Goal: Navigation & Orientation: Find specific page/section

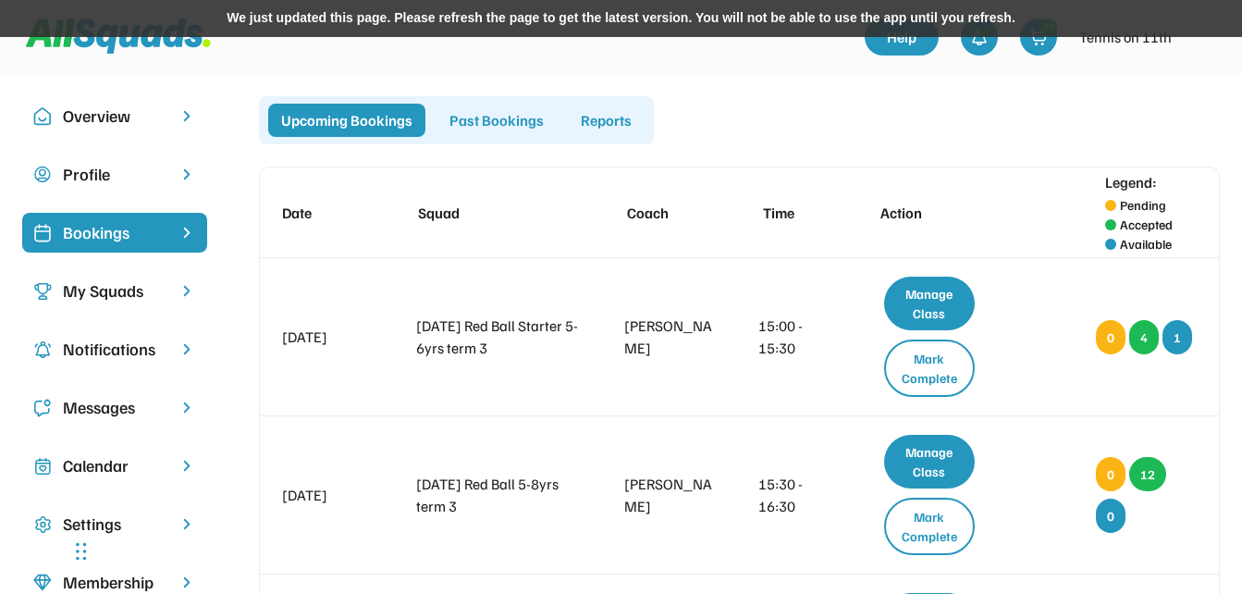
click at [876, 24] on div "We just updated this page. Please refresh the page to get the latest version. Y…" at bounding box center [621, 18] width 1242 height 37
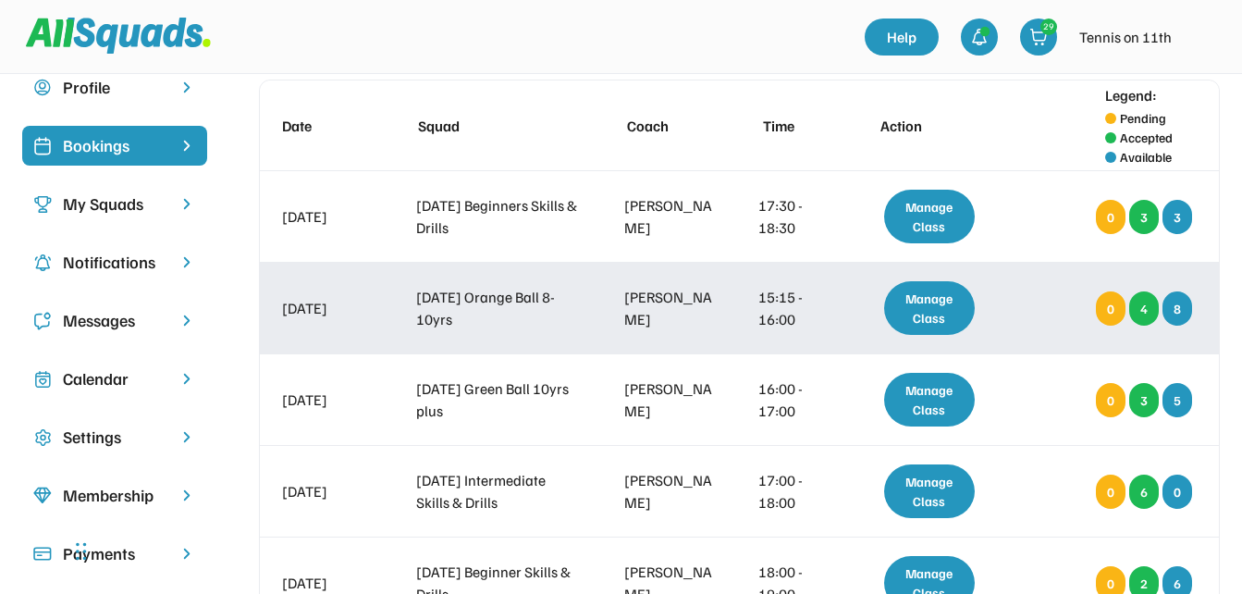
scroll to position [185, 0]
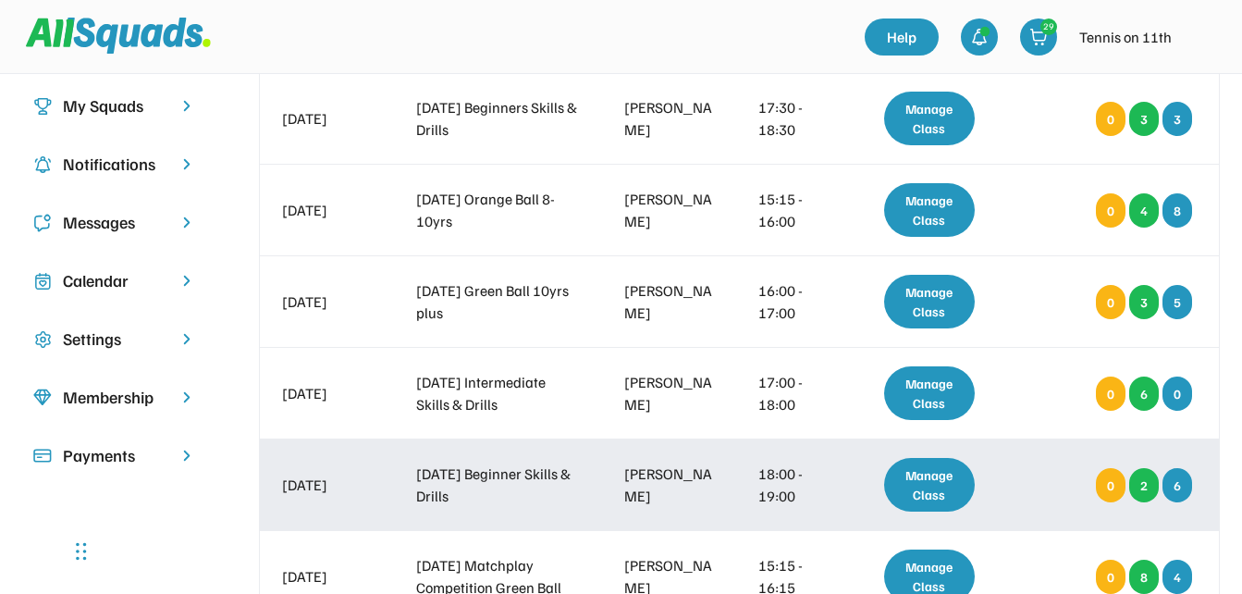
click at [908, 492] on div "Manage Class" at bounding box center [930, 485] width 92 height 54
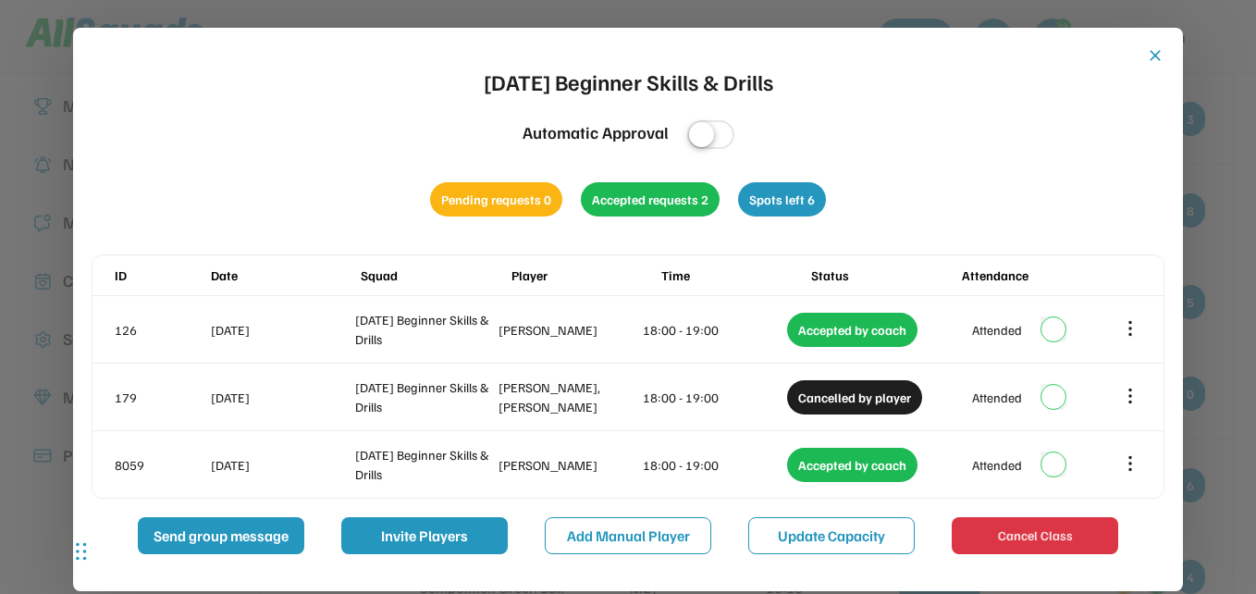
click at [1156, 55] on button "close" at bounding box center [1155, 55] width 18 height 18
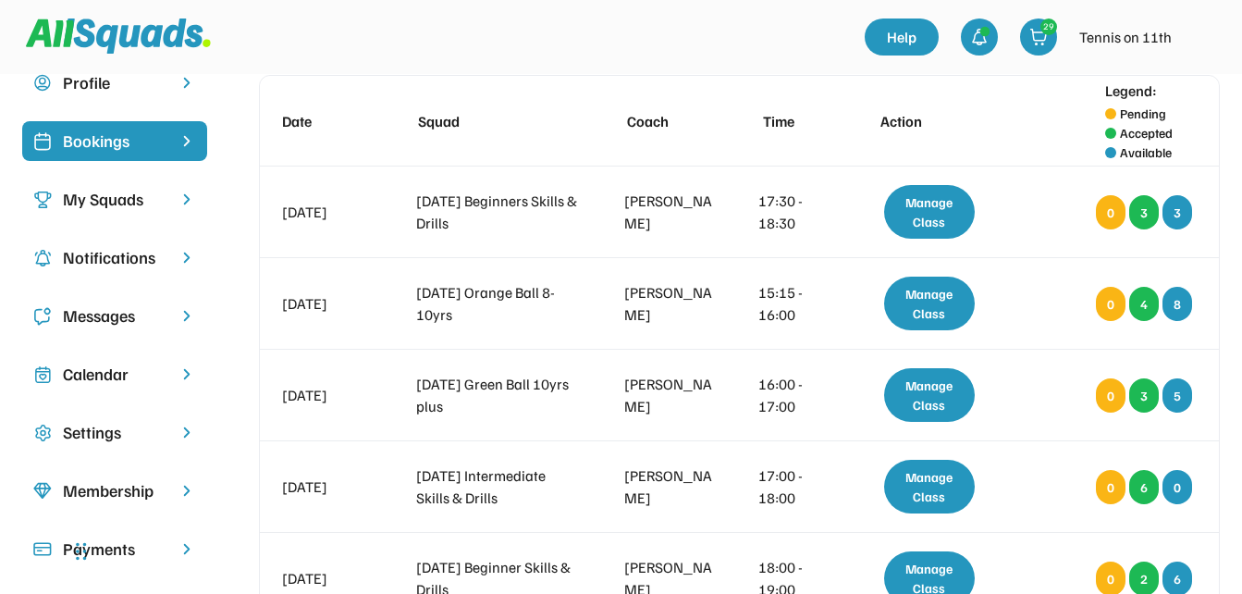
scroll to position [0, 0]
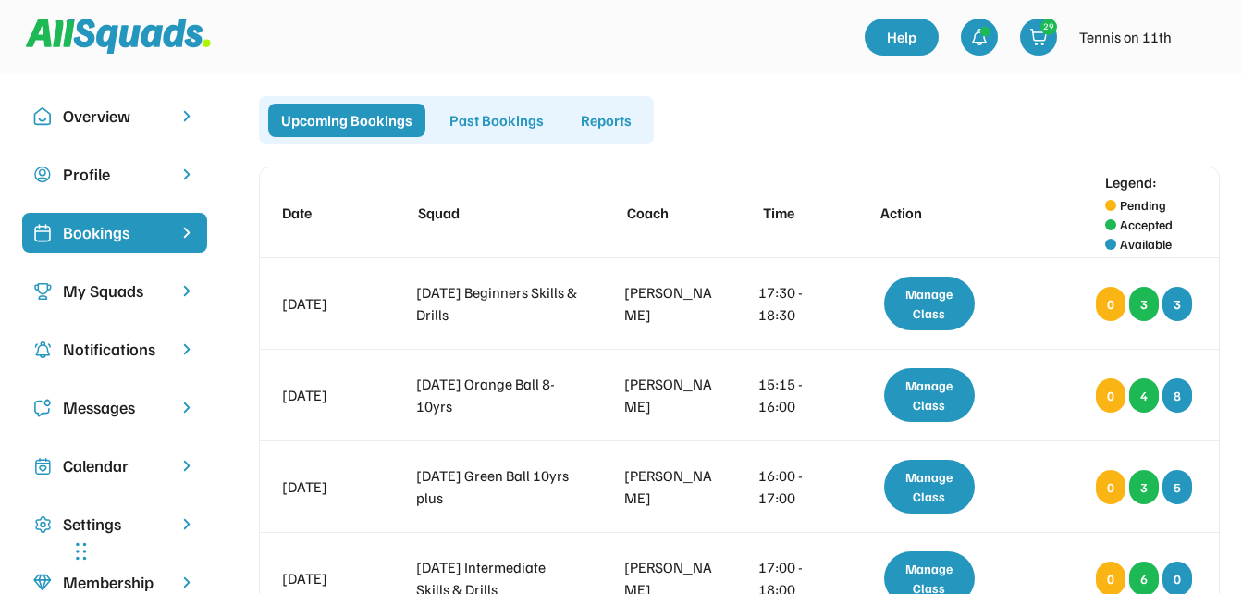
click at [104, 35] on img at bounding box center [118, 35] width 185 height 35
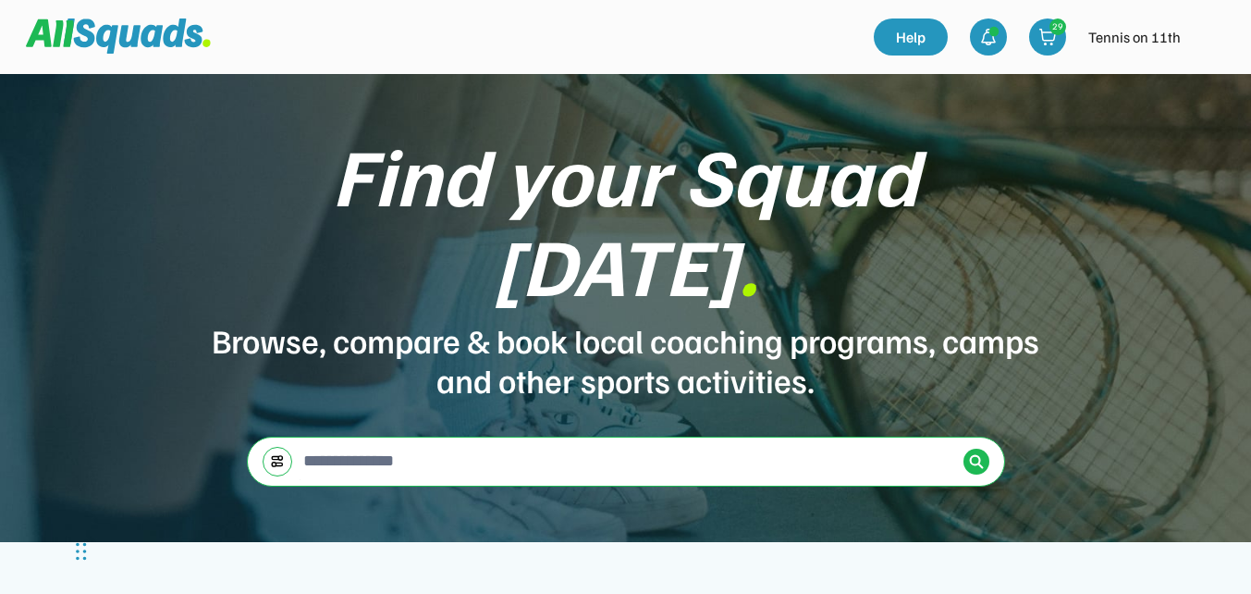
click at [1205, 42] on img at bounding box center [1210, 36] width 37 height 37
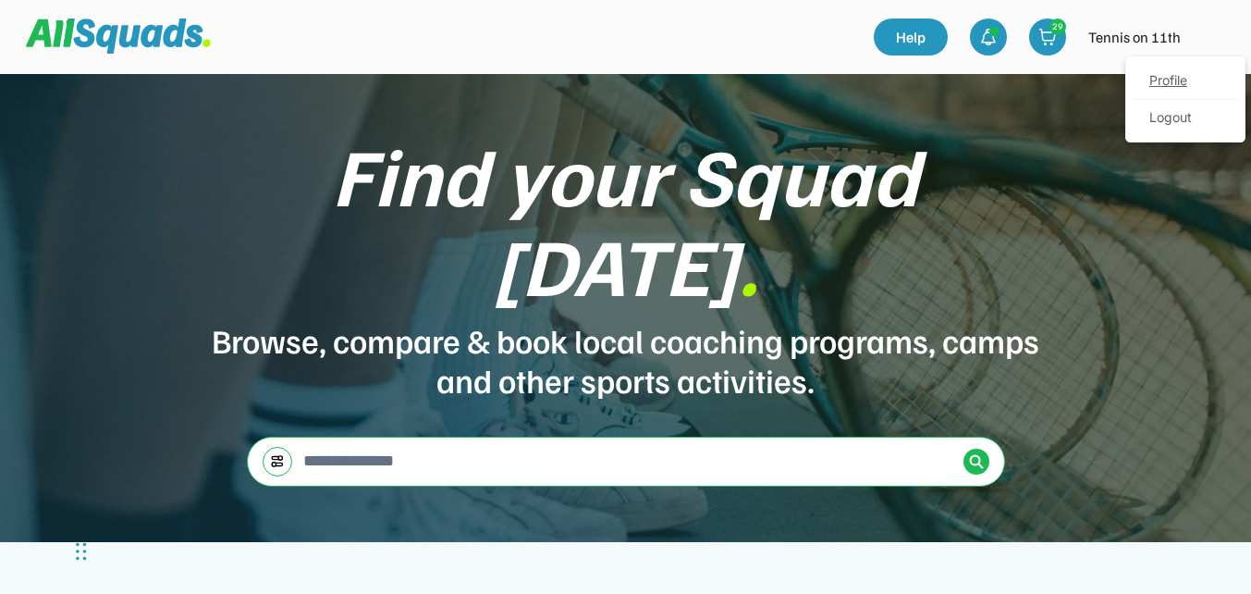
click at [1168, 87] on link "Profile" at bounding box center [1185, 81] width 109 height 37
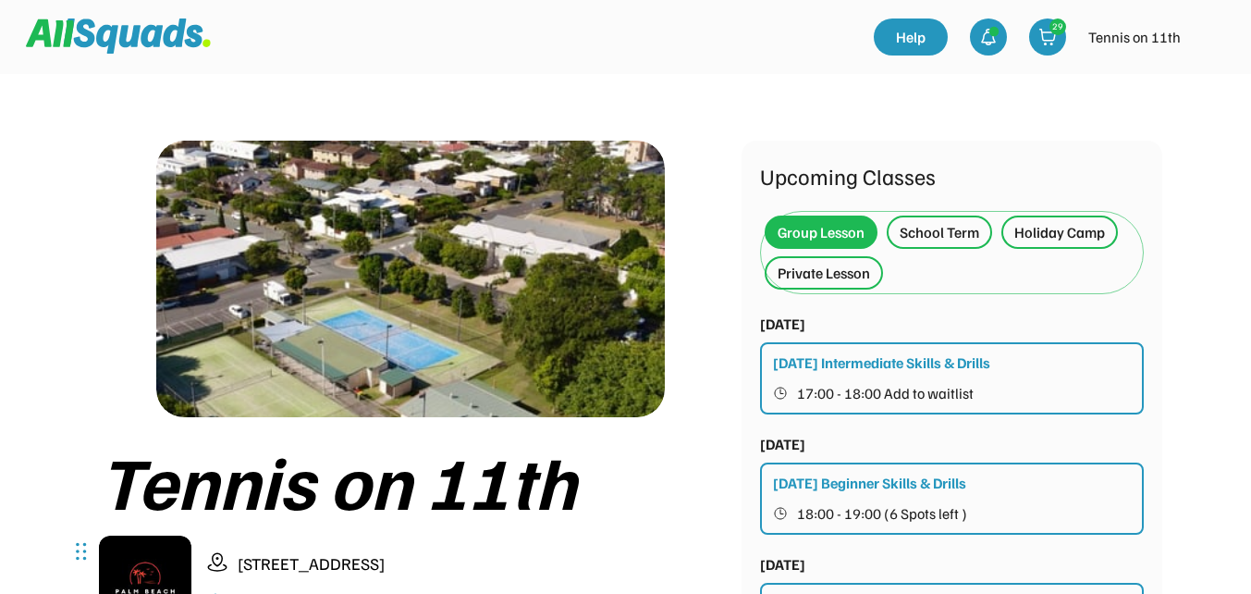
click at [847, 270] on div "Private Lesson" at bounding box center [824, 273] width 92 height 22
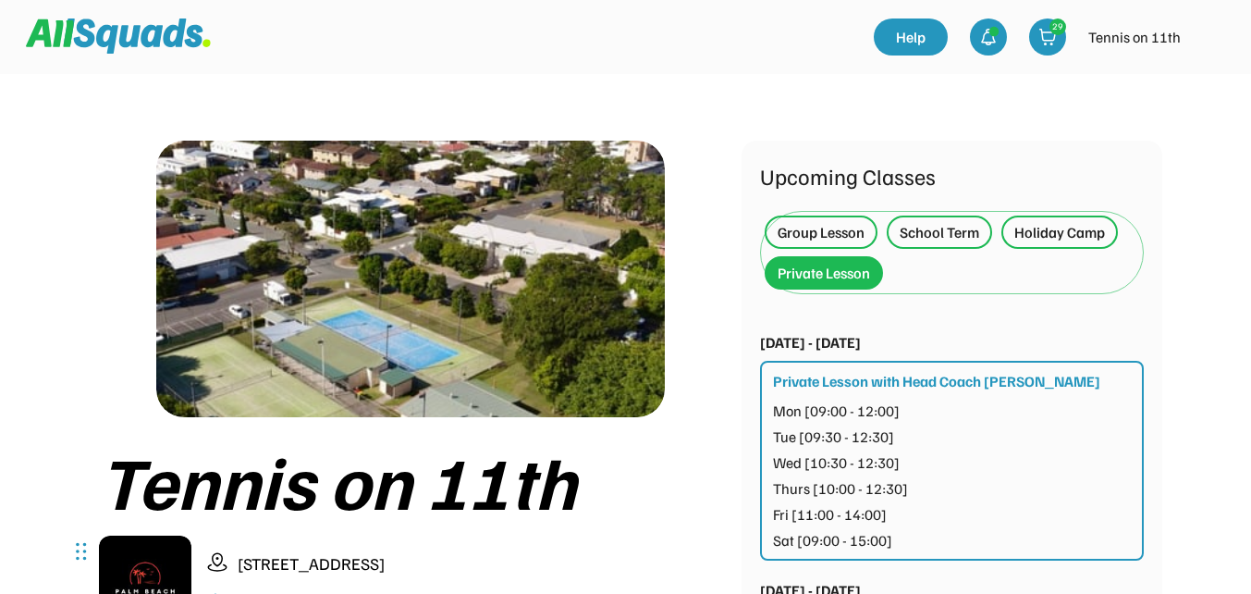
click at [842, 238] on div "Group Lesson" at bounding box center [821, 232] width 87 height 22
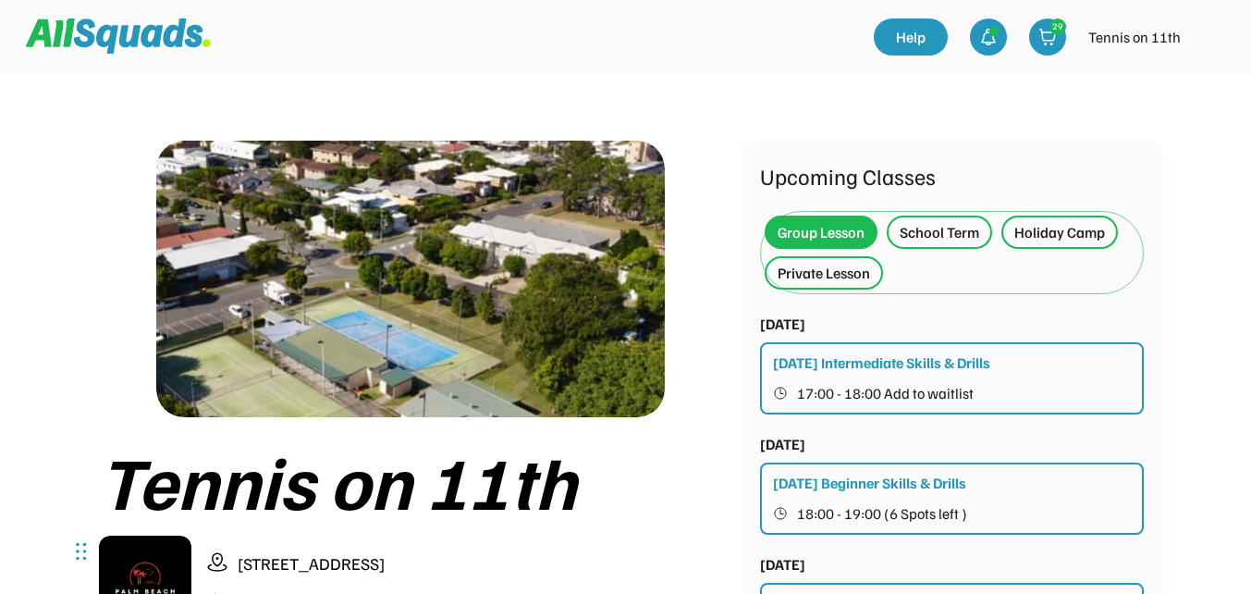
click at [823, 273] on div "Private Lesson" at bounding box center [824, 273] width 92 height 22
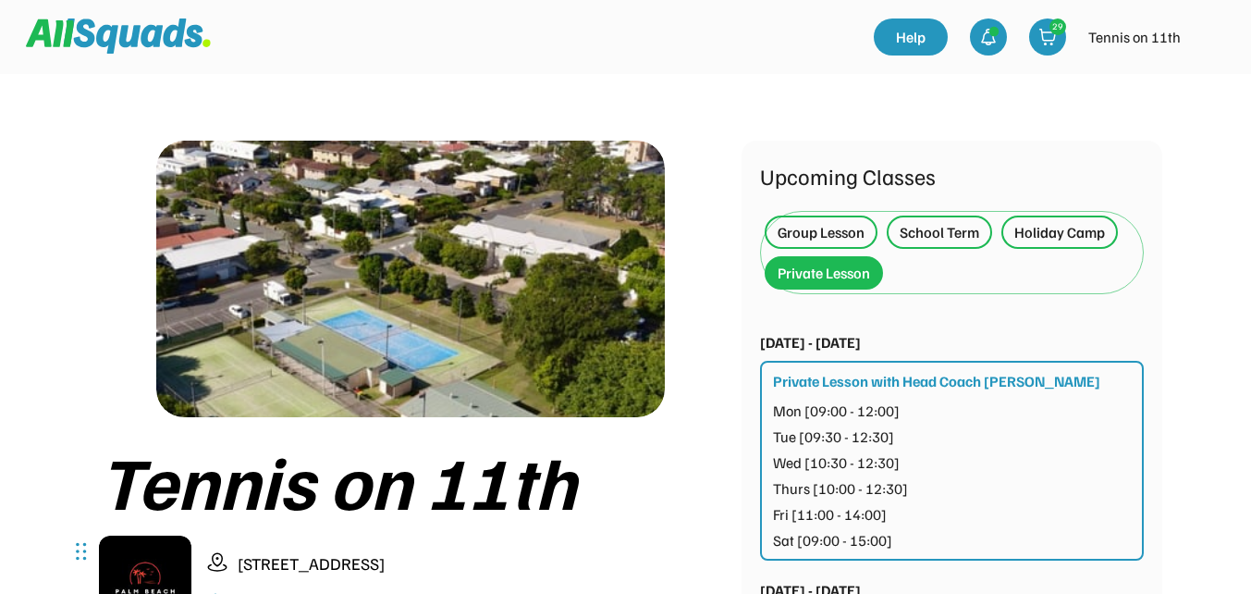
click at [74, 34] on img at bounding box center [118, 35] width 185 height 35
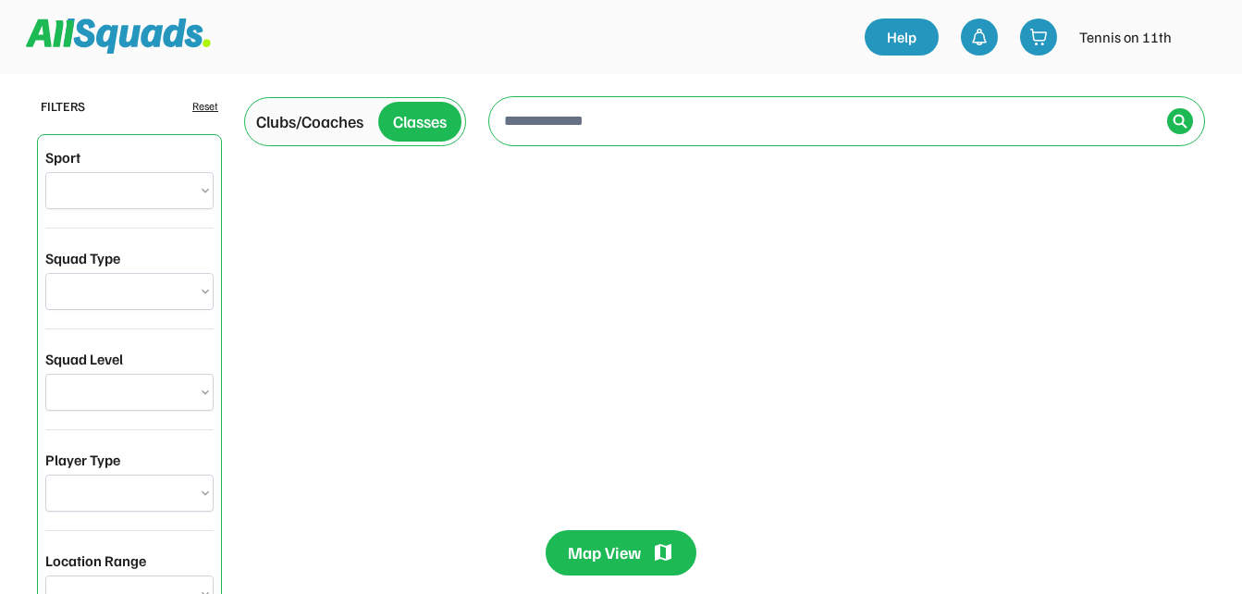
select select "*****"
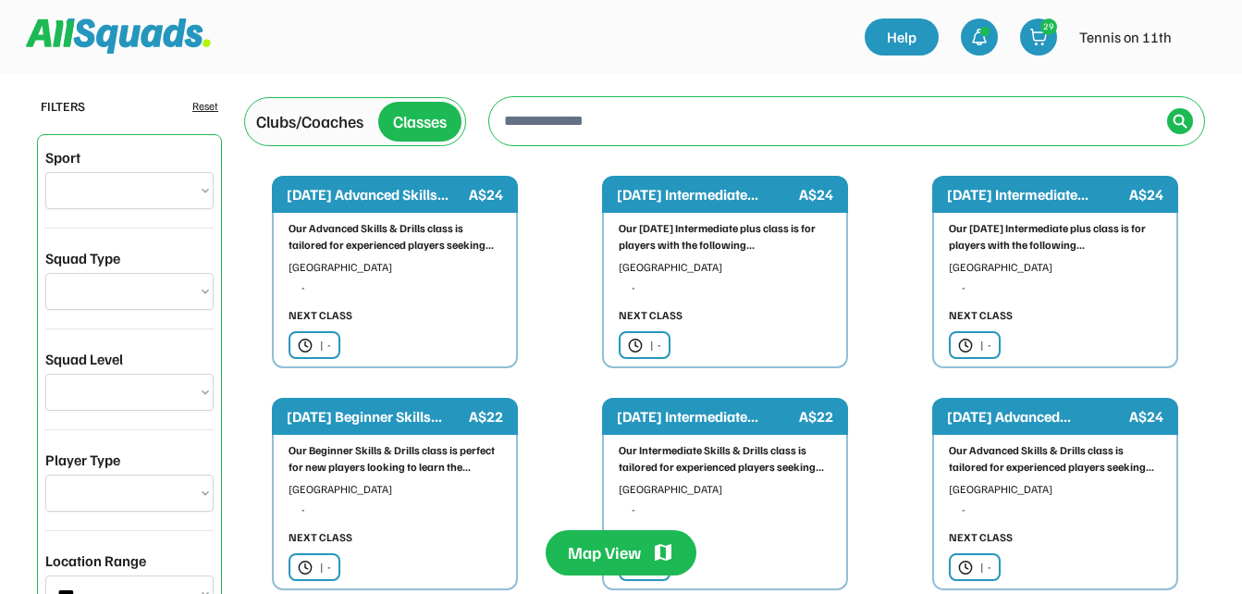
type input "**********"
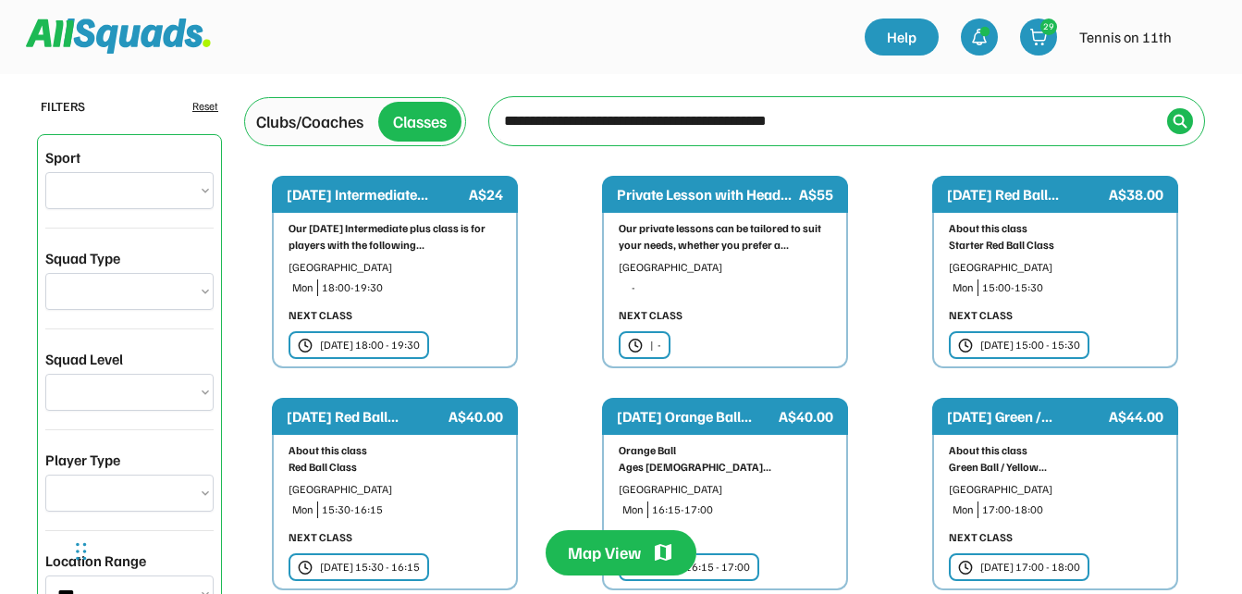
click at [1194, 37] on img at bounding box center [1201, 36] width 37 height 37
click at [1155, 80] on link "Profile" at bounding box center [1176, 81] width 109 height 37
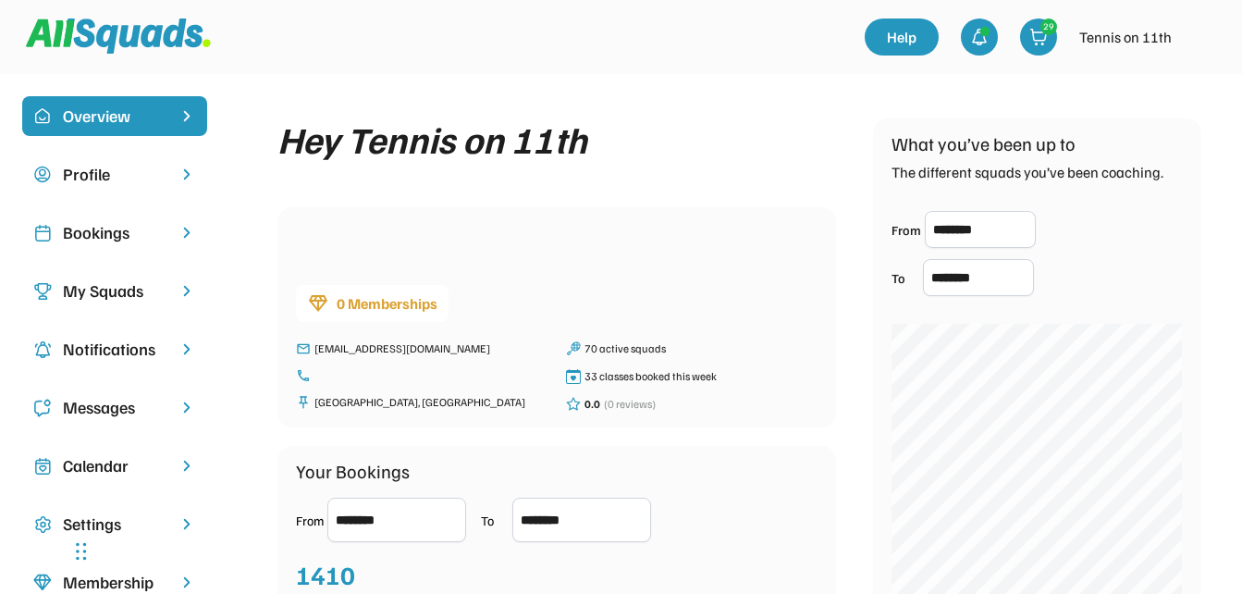
click at [97, 231] on div "Bookings" at bounding box center [115, 232] width 104 height 25
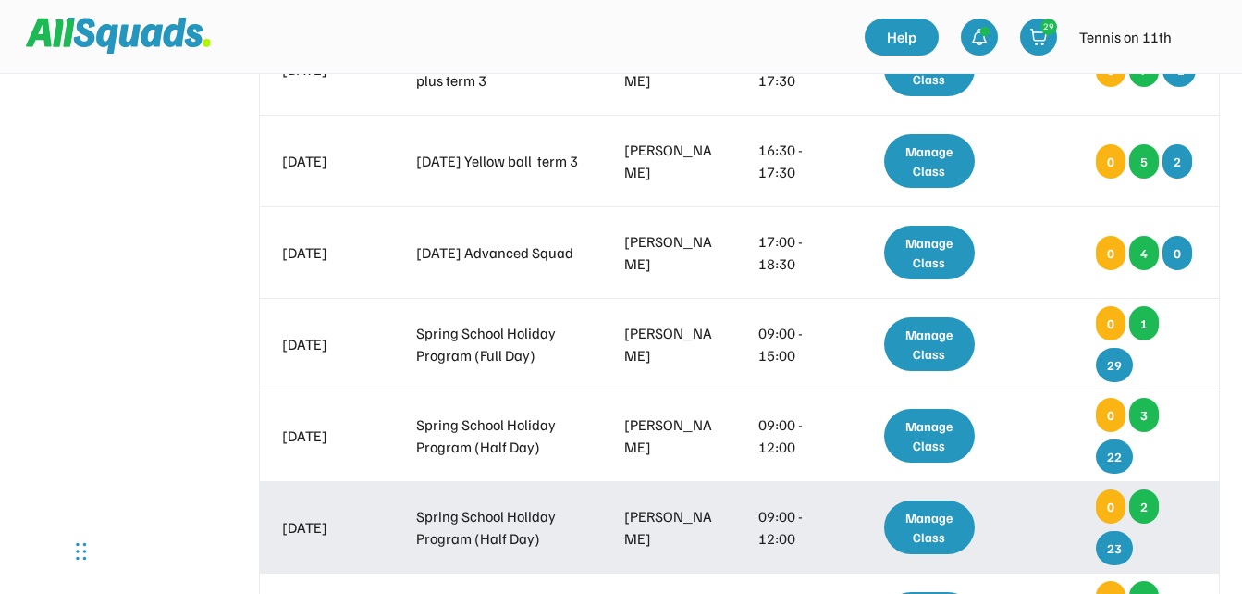
scroll to position [1757, 0]
